Goal: Browse casually: Explore the website without a specific task or goal

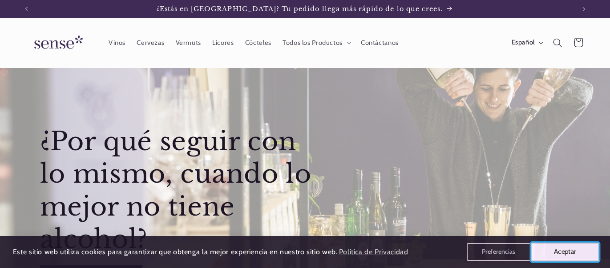
click at [553, 250] on button "Aceptar" at bounding box center [565, 252] width 68 height 19
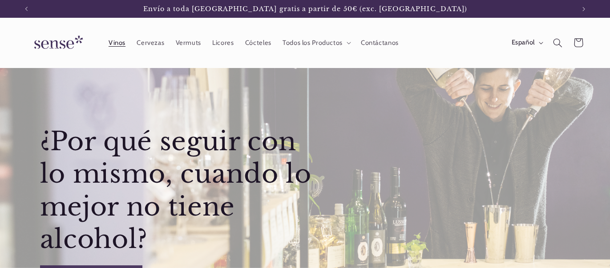
click at [115, 40] on span "Vinos" at bounding box center [117, 43] width 17 height 8
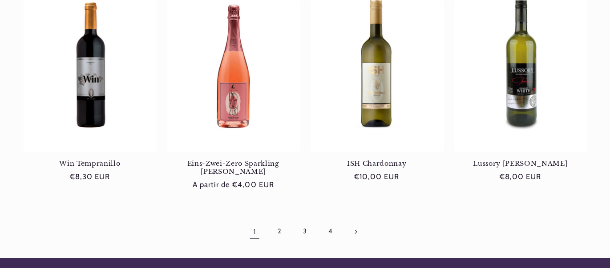
scroll to position [845, 0]
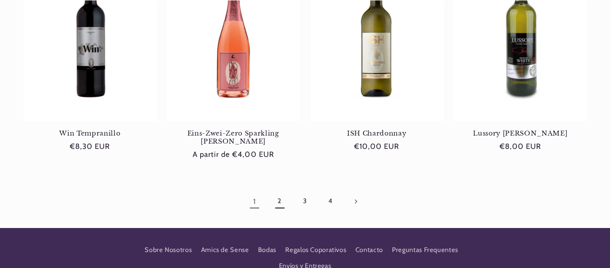
click at [281, 191] on link "2" at bounding box center [280, 201] width 20 height 20
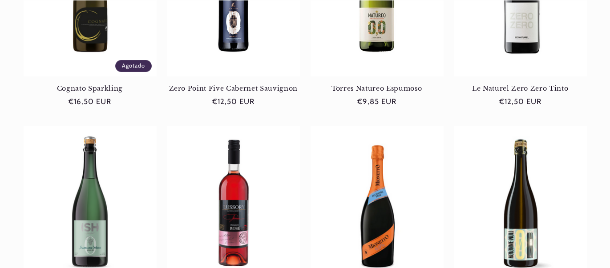
scroll to position [836, 0]
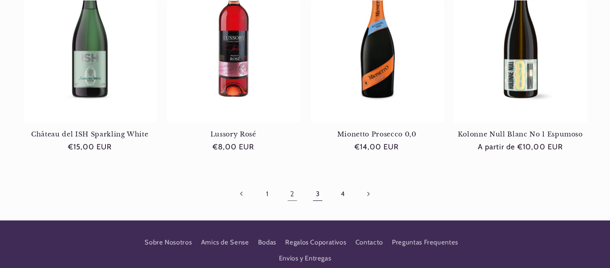
click at [317, 193] on link "3" at bounding box center [317, 194] width 20 height 20
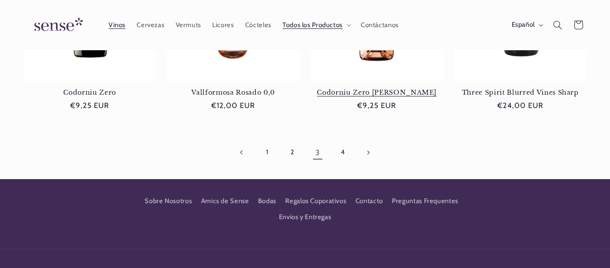
scroll to position [890, 0]
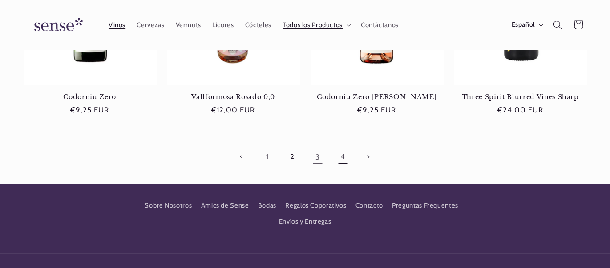
click at [343, 147] on link "4" at bounding box center [342, 157] width 20 height 20
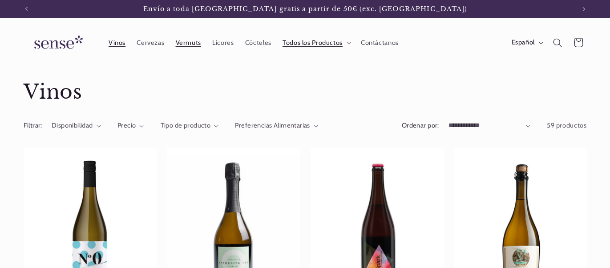
click at [191, 42] on span "Vermuts" at bounding box center [188, 43] width 25 height 8
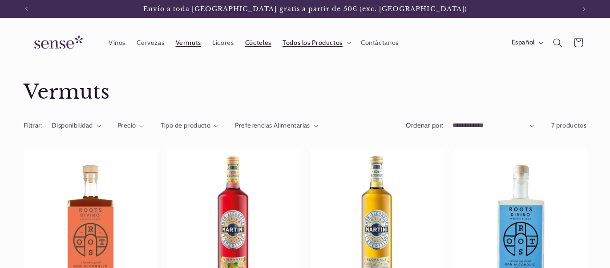
click at [260, 43] on span "Cócteles" at bounding box center [258, 43] width 26 height 8
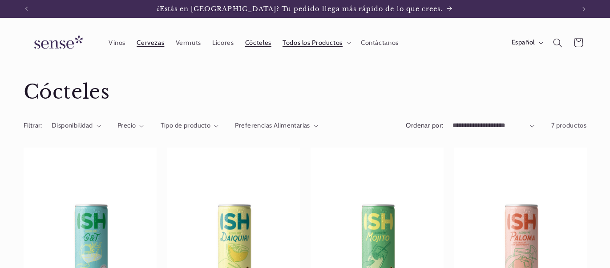
click at [155, 44] on span "Cervezas" at bounding box center [151, 43] width 28 height 8
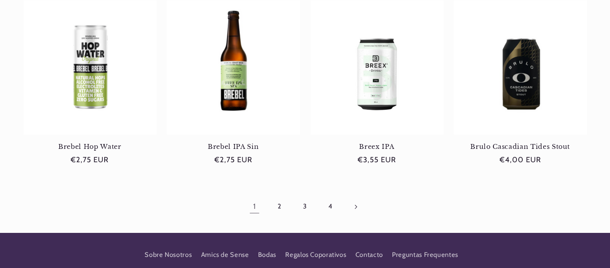
scroll to position [853, 0]
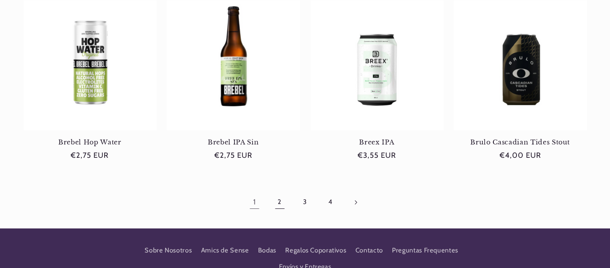
click at [281, 204] on link "2" at bounding box center [280, 202] width 20 height 20
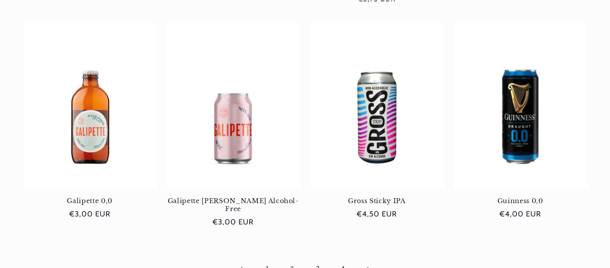
scroll to position [797, 0]
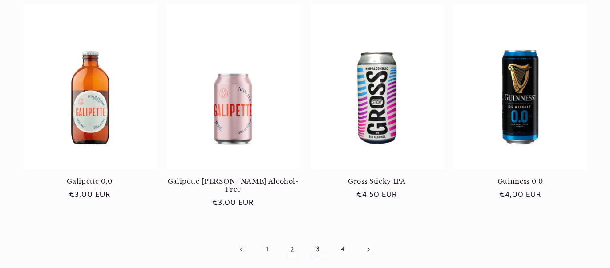
click at [316, 239] on link "3" at bounding box center [317, 249] width 20 height 20
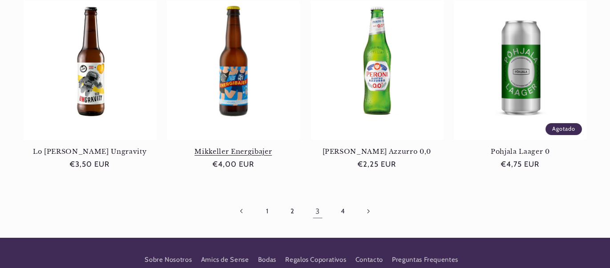
scroll to position [825, 0]
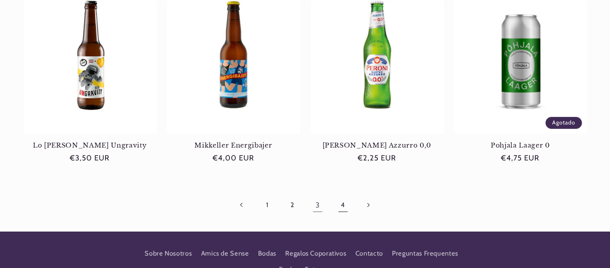
click at [342, 204] on link "4" at bounding box center [342, 205] width 20 height 20
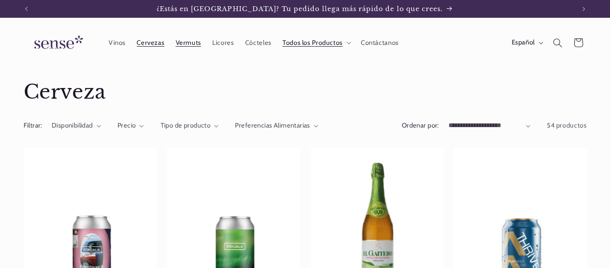
click at [200, 48] on link "Vermuts" at bounding box center [188, 43] width 37 height 20
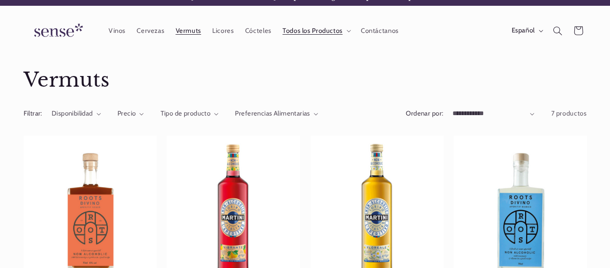
scroll to position [13, 0]
